Goal: Information Seeking & Learning: Learn about a topic

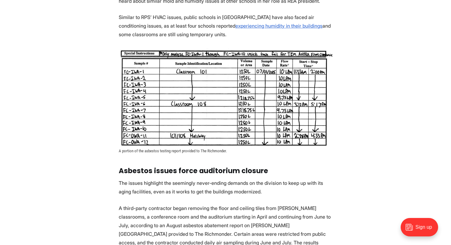
scroll to position [748, 0]
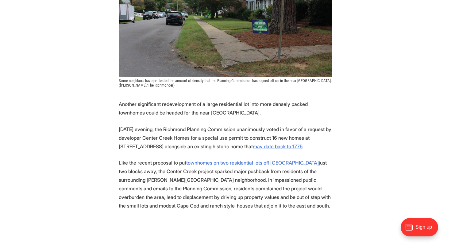
scroll to position [221, 0]
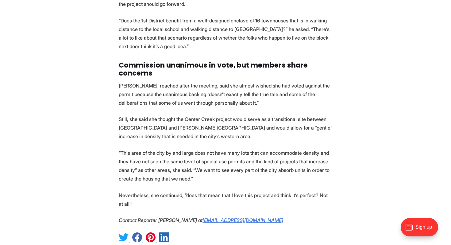
scroll to position [2047, 0]
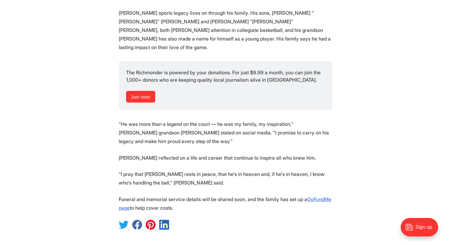
scroll to position [772, 0]
